Goal: Check status: Check status

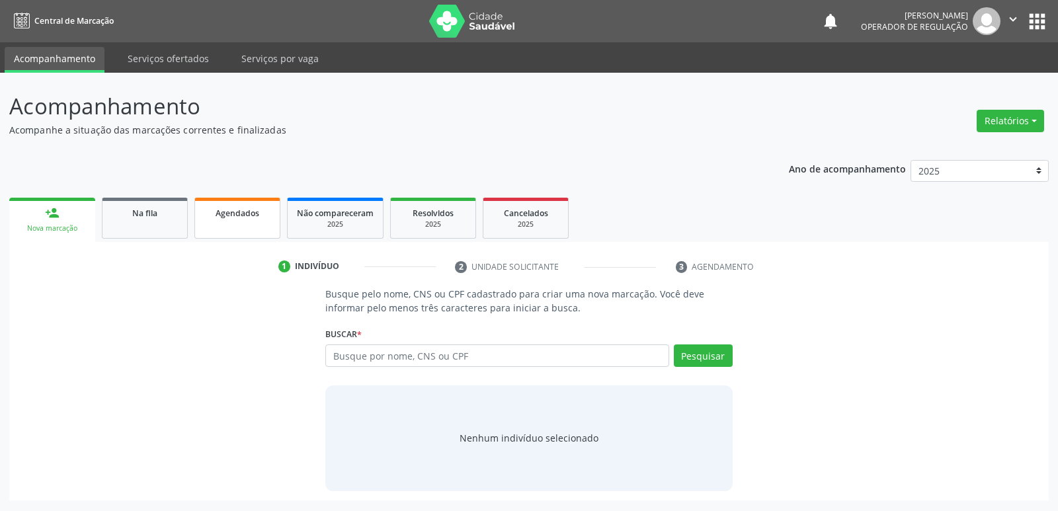
click at [265, 224] on link "Agendados" at bounding box center [237, 218] width 86 height 41
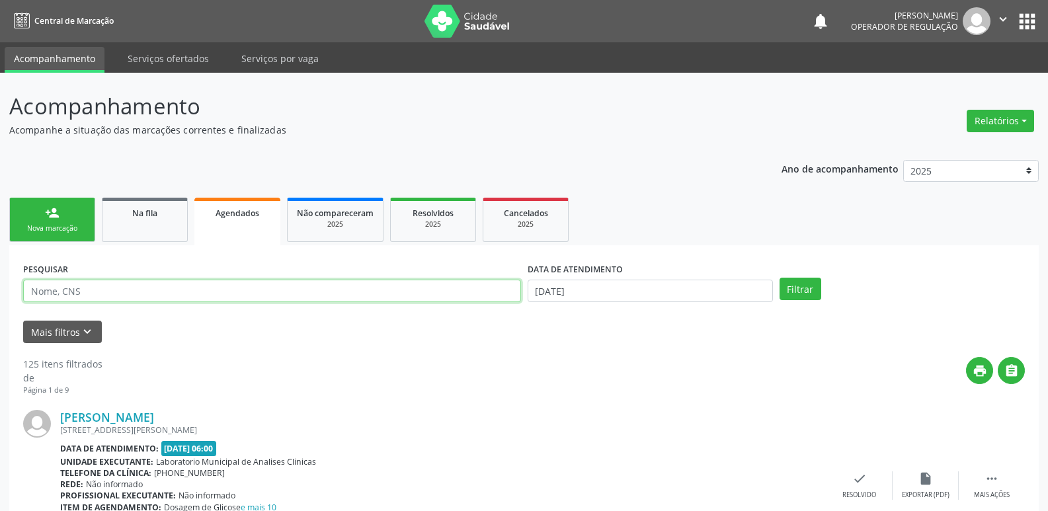
click at [153, 291] on input "text" at bounding box center [272, 291] width 498 height 22
type input "[PERSON_NAME]"
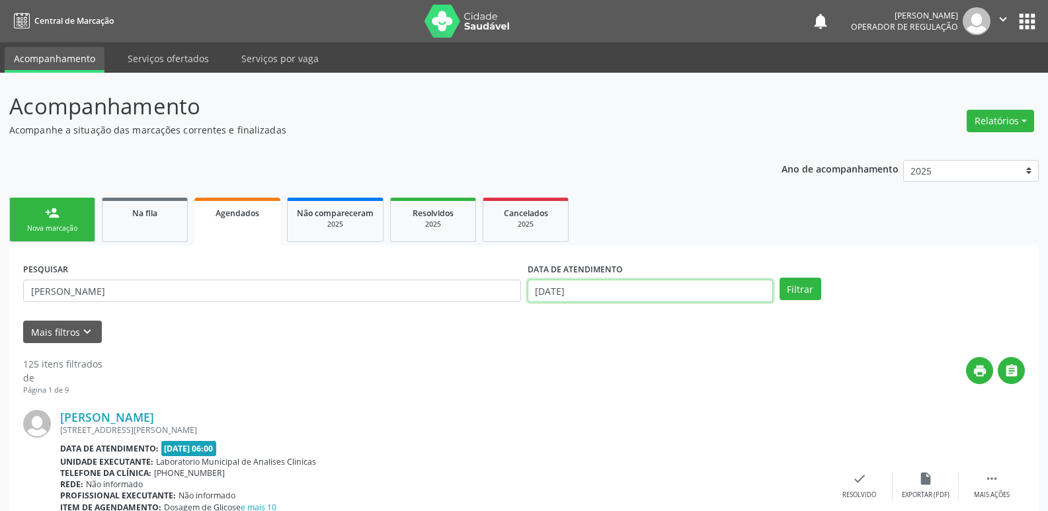
click at [550, 294] on input "[DATE]" at bounding box center [650, 291] width 245 height 22
click at [780, 278] on button "Filtrar" at bounding box center [801, 289] width 42 height 22
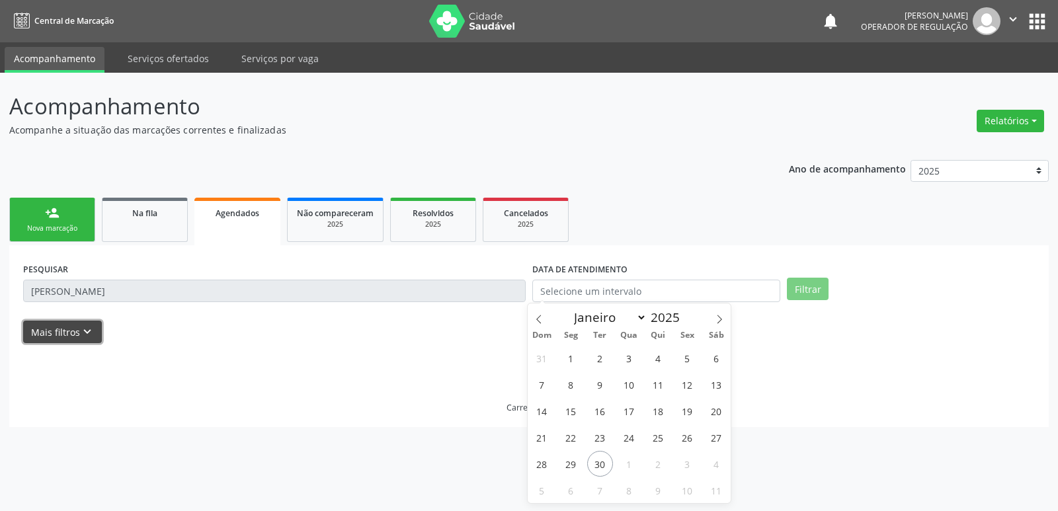
click at [83, 331] on icon "keyboard_arrow_down" at bounding box center [87, 332] width 15 height 15
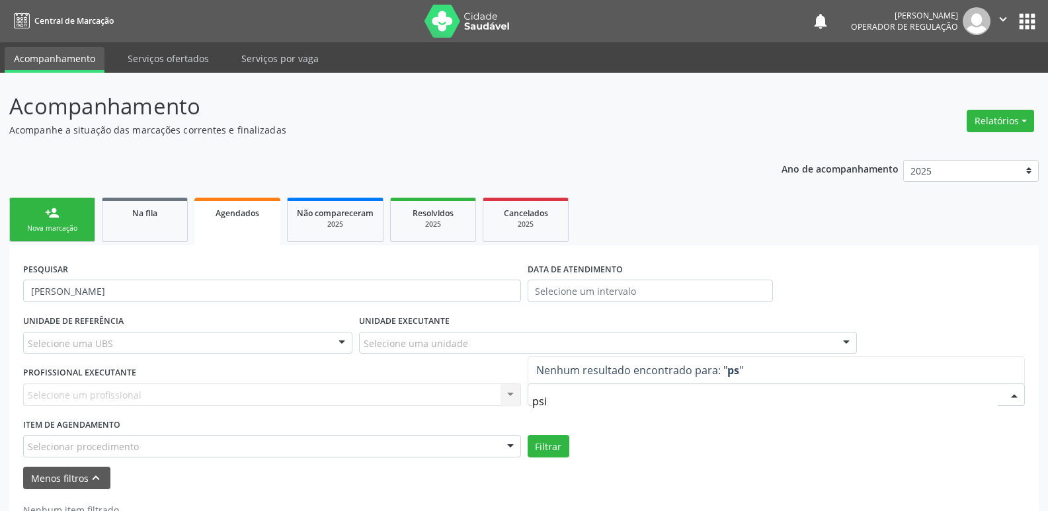
type input "psiq"
click at [378, 444] on div "Selecionar procedimento" at bounding box center [272, 446] width 498 height 22
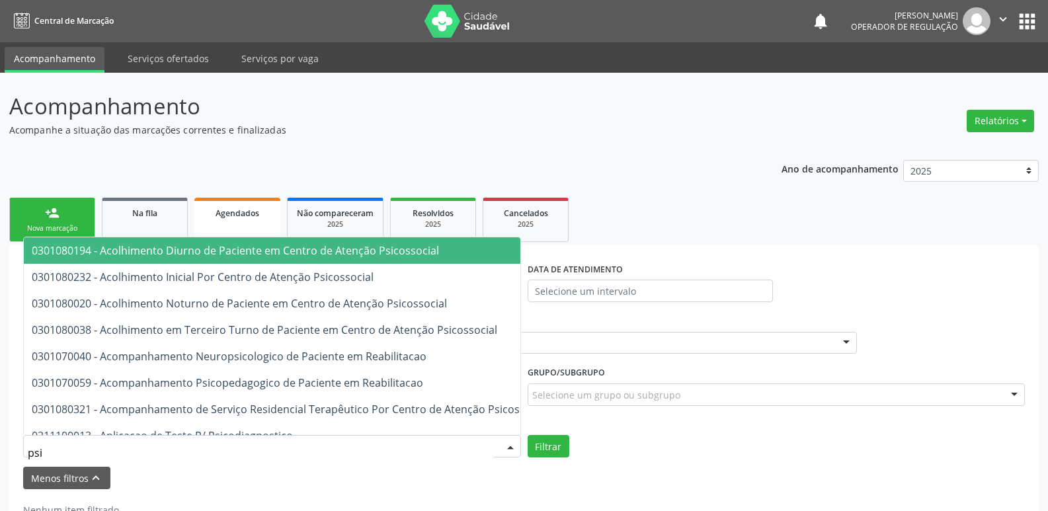
type input "psiq"
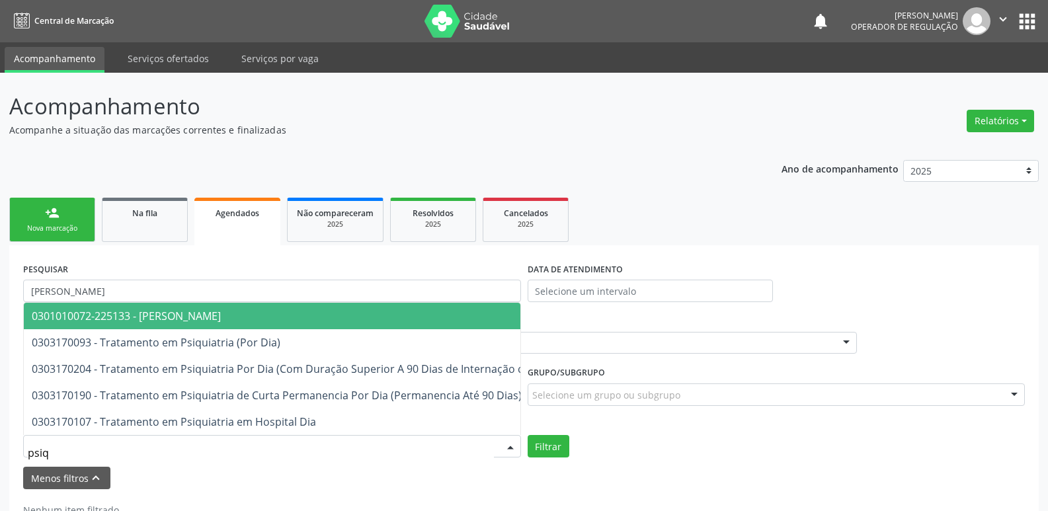
drag, startPoint x: 209, startPoint y: 308, endPoint x: 216, endPoint y: 305, distance: 8.0
click at [214, 309] on span "0301010072-225133 - [PERSON_NAME]" at bounding box center [126, 316] width 189 height 15
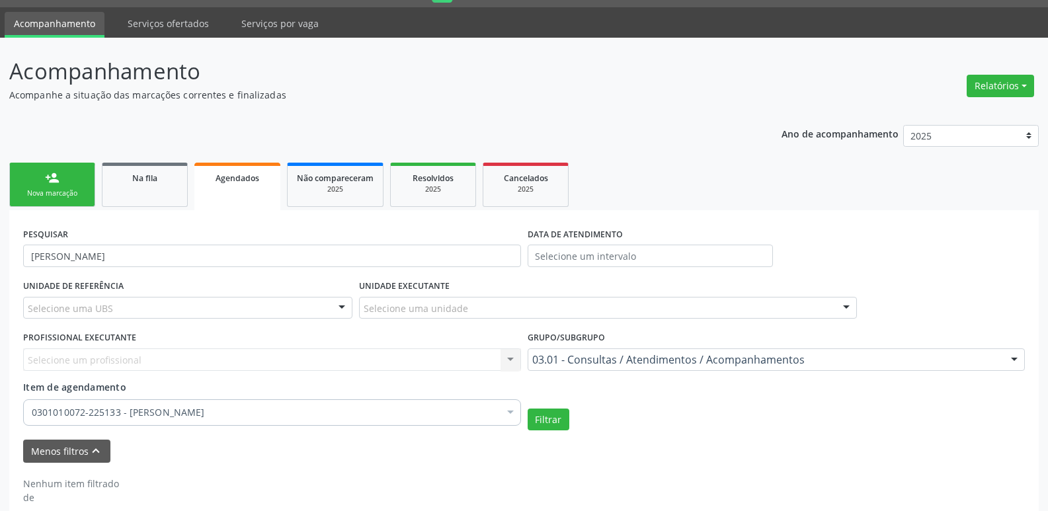
scroll to position [52, 0]
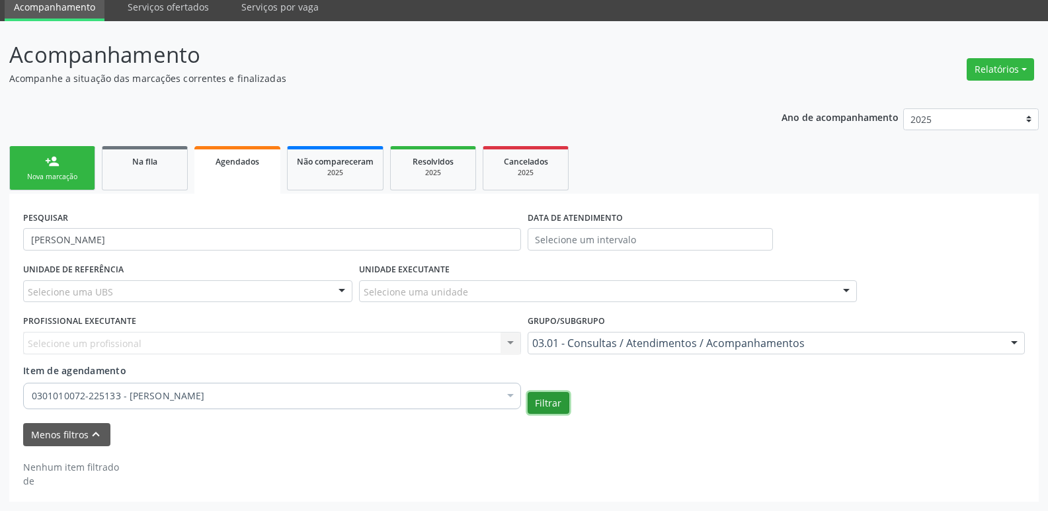
click at [551, 401] on button "Filtrar" at bounding box center [549, 403] width 42 height 22
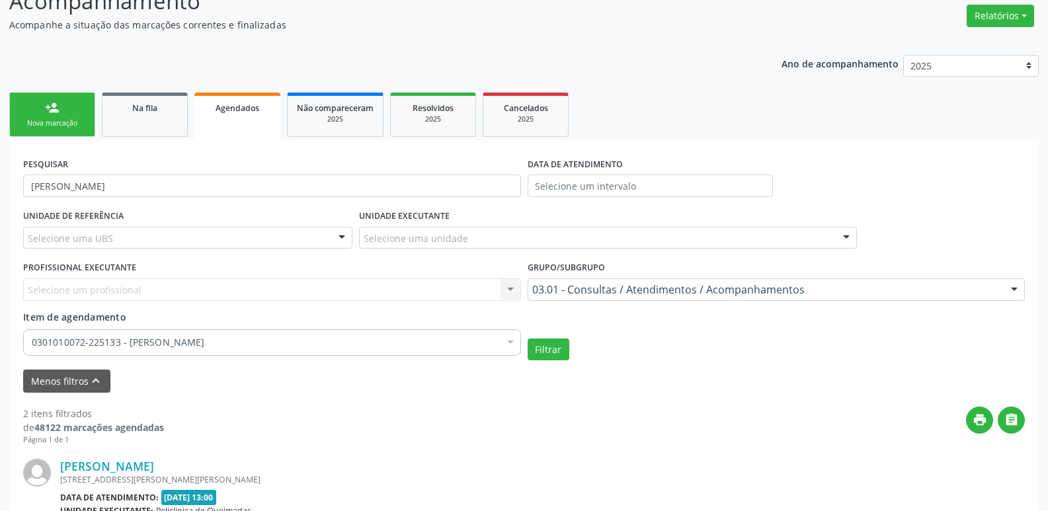
scroll to position [90, 0]
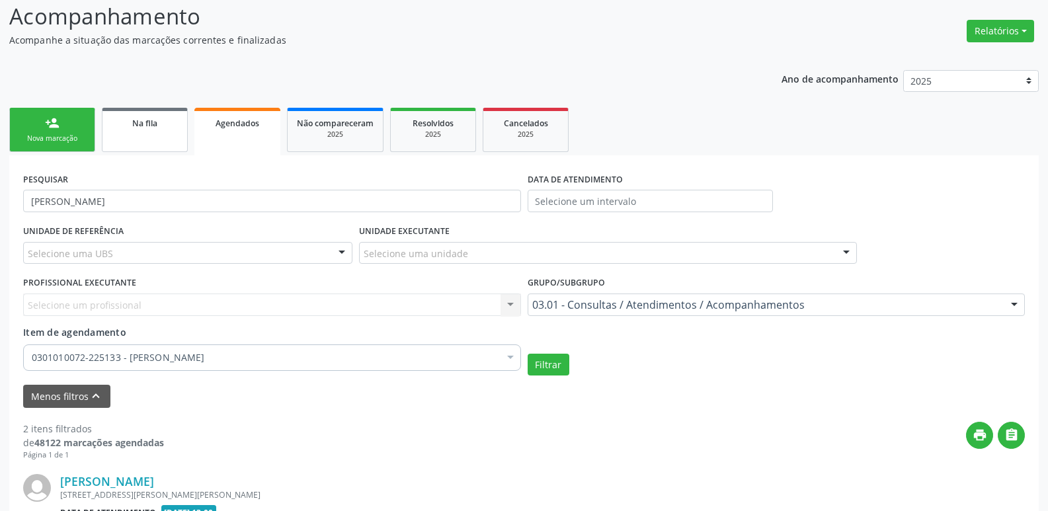
click at [153, 133] on link "Na fila" at bounding box center [145, 130] width 86 height 44
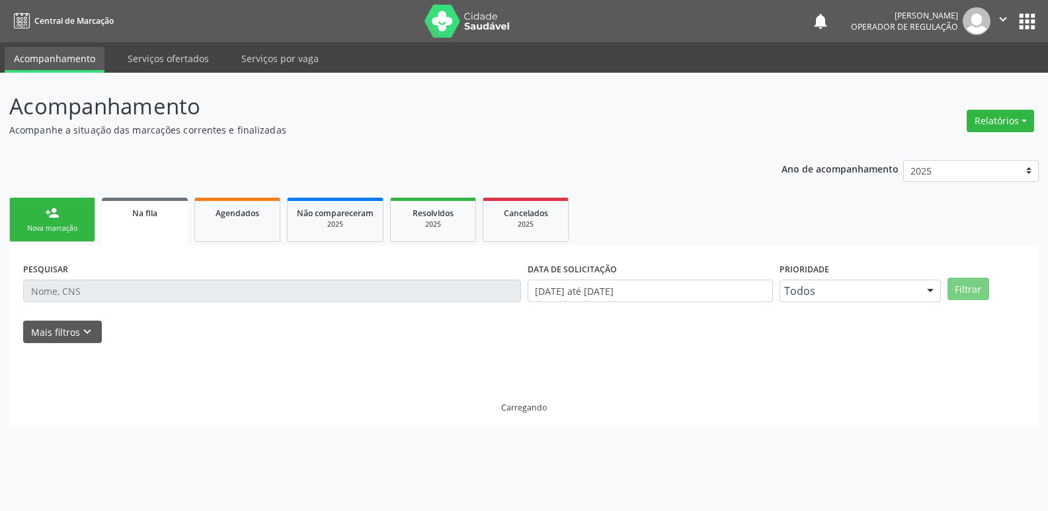
scroll to position [0, 0]
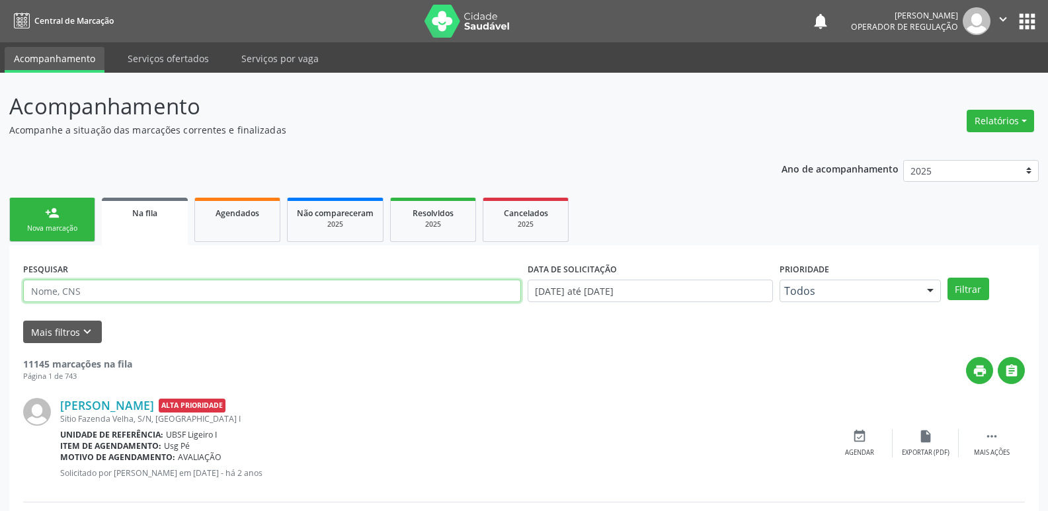
click at [85, 290] on input "text" at bounding box center [272, 291] width 498 height 22
type input "[PERSON_NAME]"
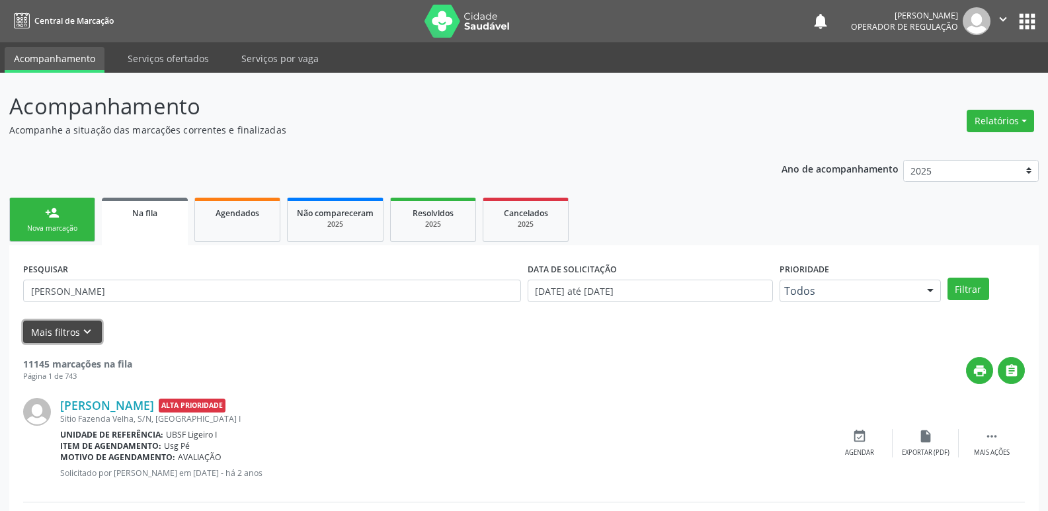
click at [45, 324] on button "Mais filtros keyboard_arrow_down" at bounding box center [62, 332] width 79 height 23
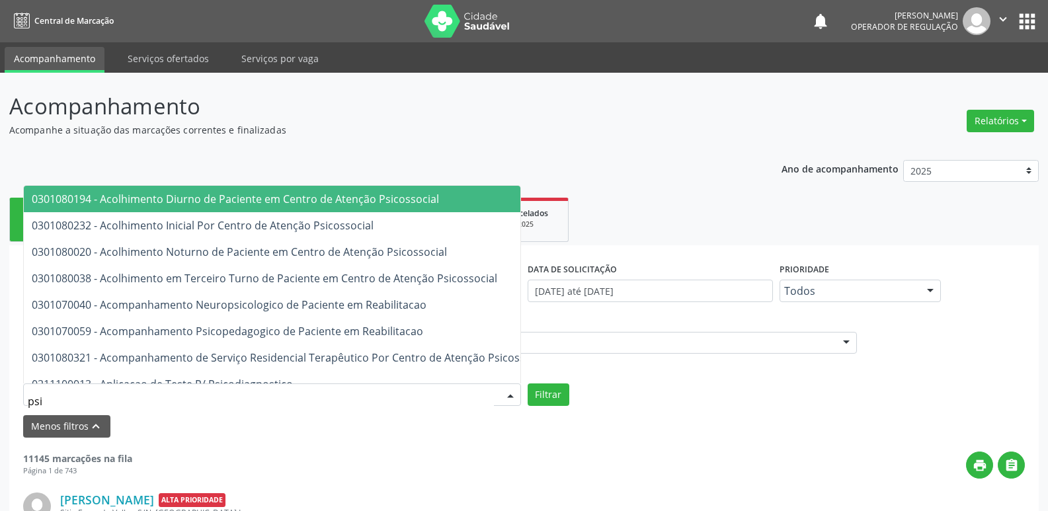
type input "psiq"
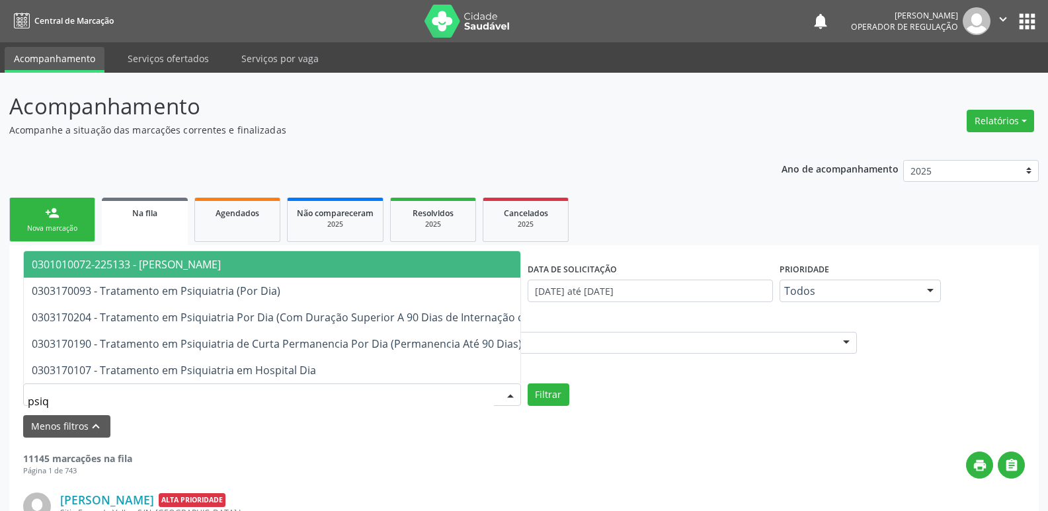
click at [220, 257] on span "0301010072-225133 - [PERSON_NAME]" at bounding box center [126, 264] width 189 height 15
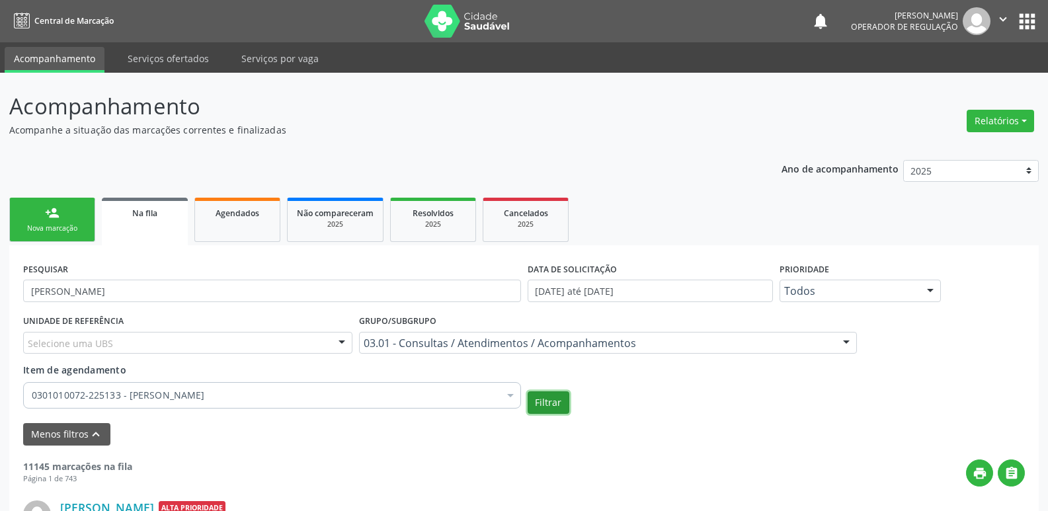
click at [561, 405] on button "Filtrar" at bounding box center [549, 402] width 42 height 22
click at [418, 216] on span "Resolvidos" at bounding box center [433, 213] width 41 height 11
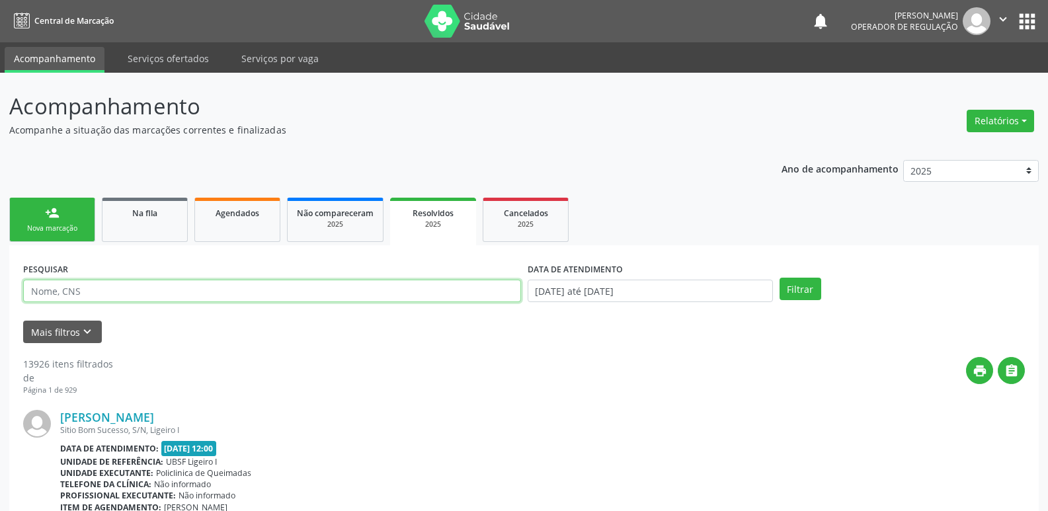
click at [104, 286] on input "text" at bounding box center [272, 291] width 498 height 22
click at [1023, 7] on div "notifications [PERSON_NAME] Operador de regulação  Configurações Sair apps" at bounding box center [924, 21] width 227 height 28
click at [1025, 15] on button "apps" at bounding box center [1027, 21] width 23 height 23
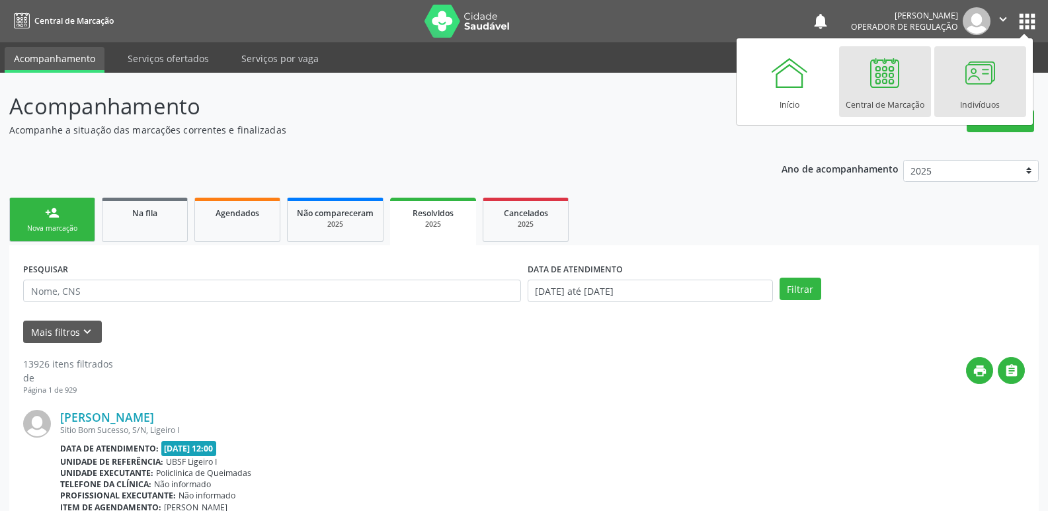
click at [975, 99] on div "Indivíduos" at bounding box center [980, 102] width 40 height 18
